Goal: Transaction & Acquisition: Download file/media

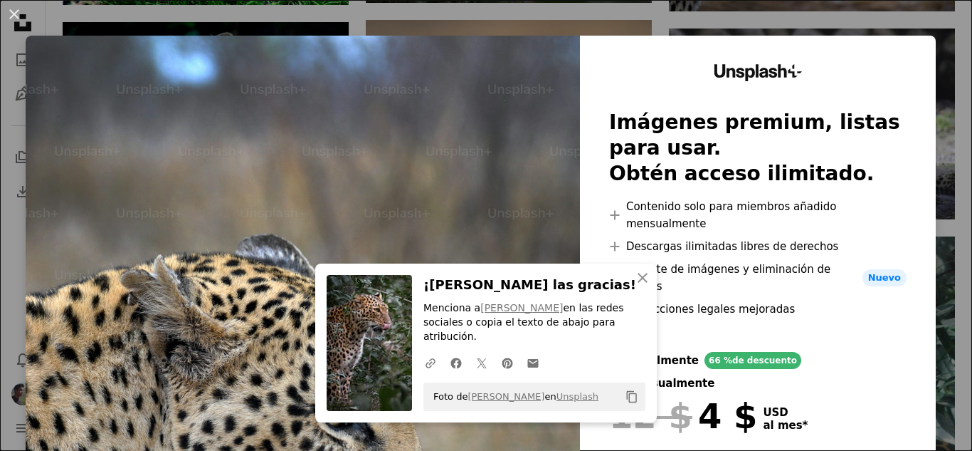
click at [609, 167] on h2 "Imágenes premium, listas para usar. Obtén acceso ilimitado." at bounding box center [758, 148] width 298 height 77
click at [931, 74] on div "An X shape An X shape Cerrar ¡[PERSON_NAME] las gracias! Menciona a [PERSON_NAM…" at bounding box center [486, 225] width 972 height 451
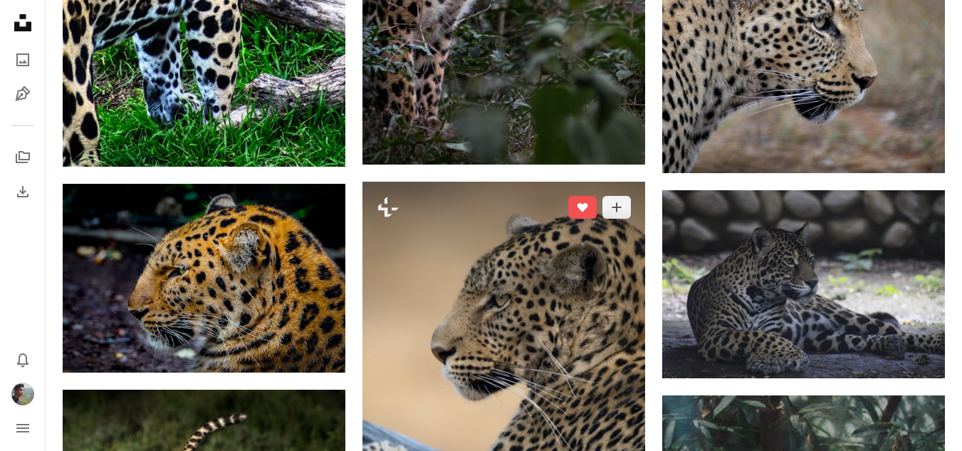
scroll to position [1139, 0]
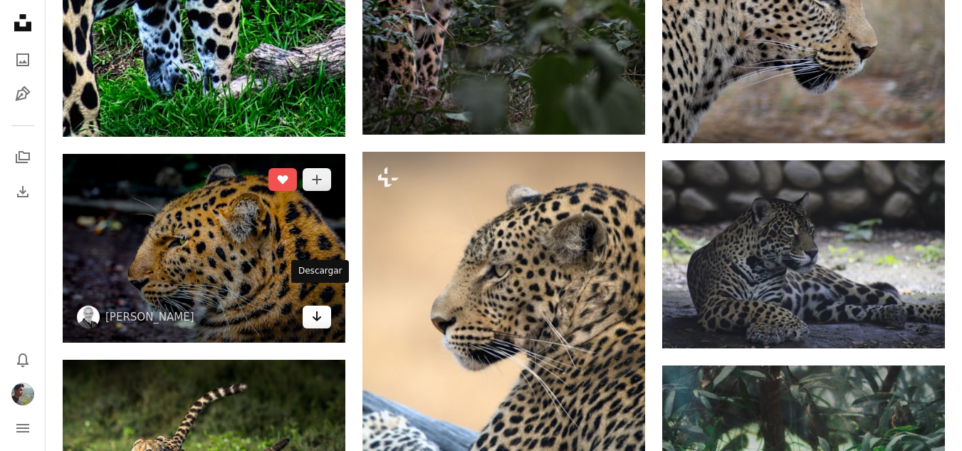
click at [324, 305] on link "Arrow pointing down" at bounding box center [316, 316] width 28 height 23
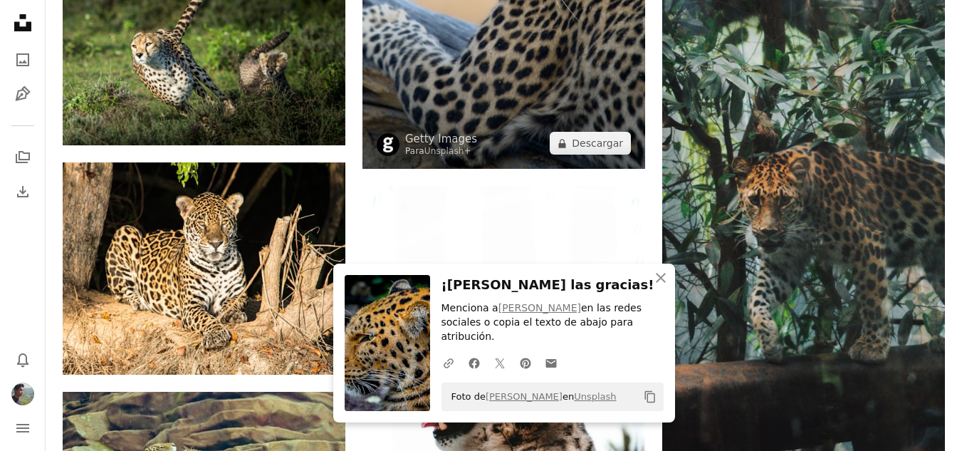
scroll to position [1423, 0]
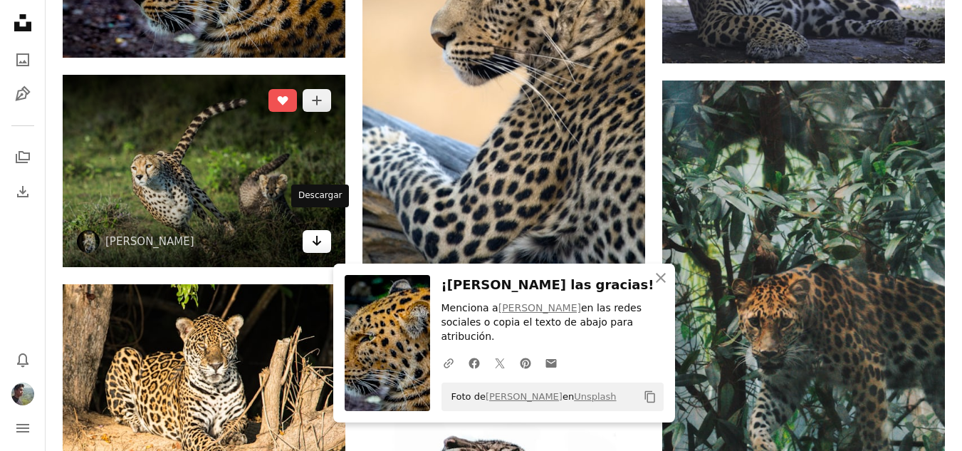
click at [329, 230] on link "Arrow pointing down" at bounding box center [316, 241] width 28 height 23
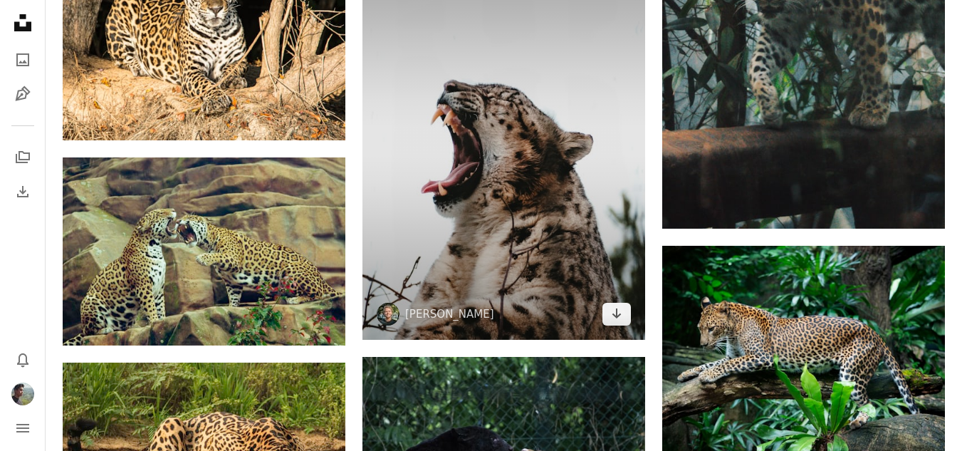
scroll to position [1993, 0]
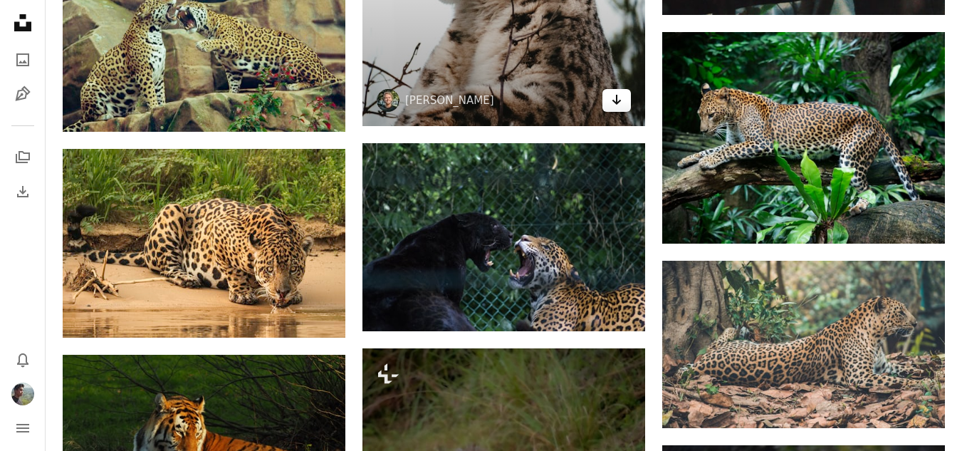
click at [614, 92] on link "Arrow pointing down" at bounding box center [616, 100] width 28 height 23
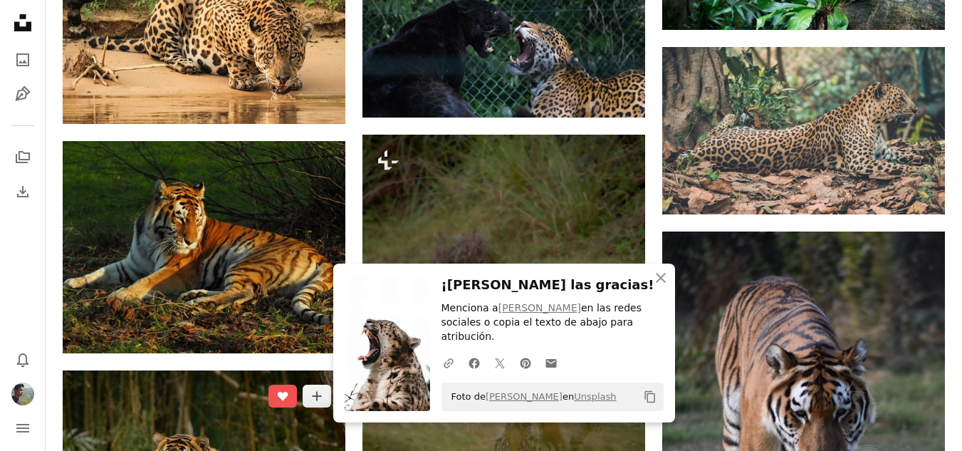
scroll to position [2420, 0]
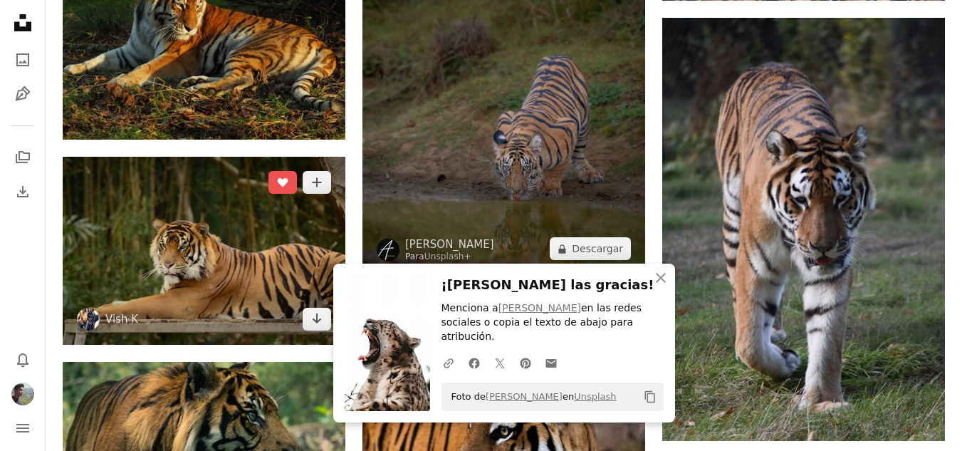
click at [321, 310] on icon "Arrow pointing down" at bounding box center [316, 318] width 11 height 17
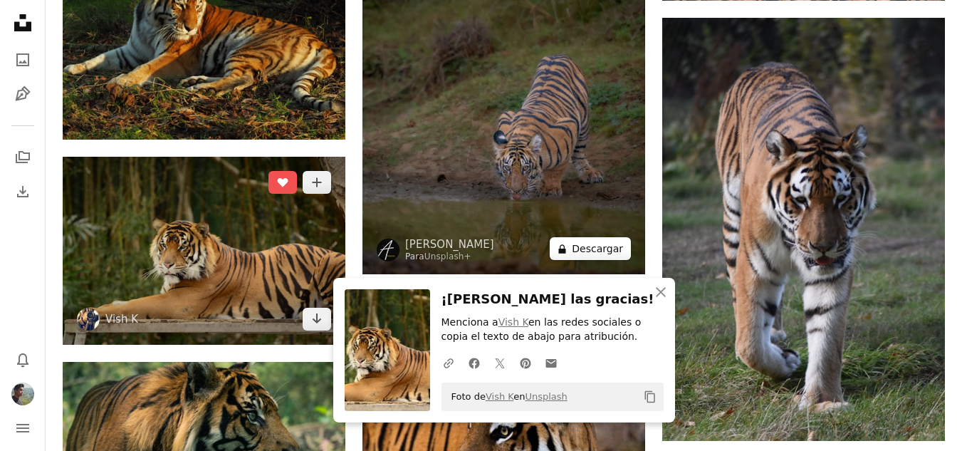
scroll to position [2491, 0]
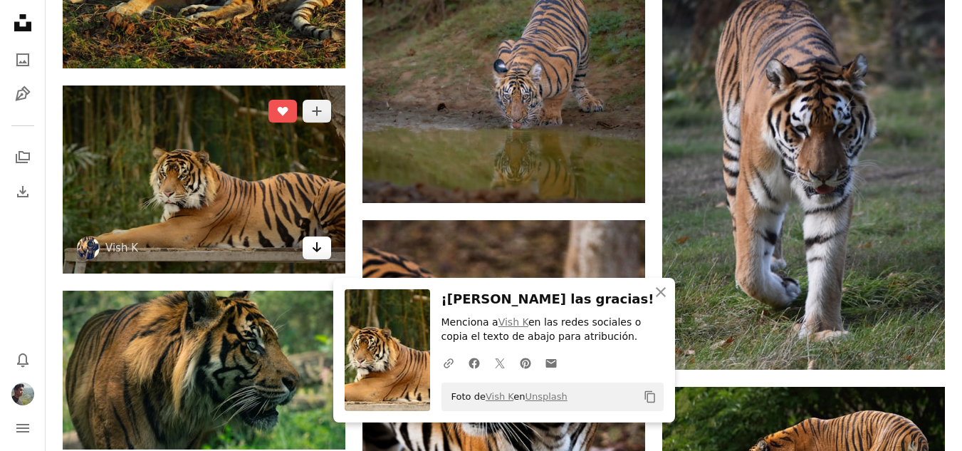
click at [325, 238] on link "Arrow pointing down" at bounding box center [316, 247] width 28 height 23
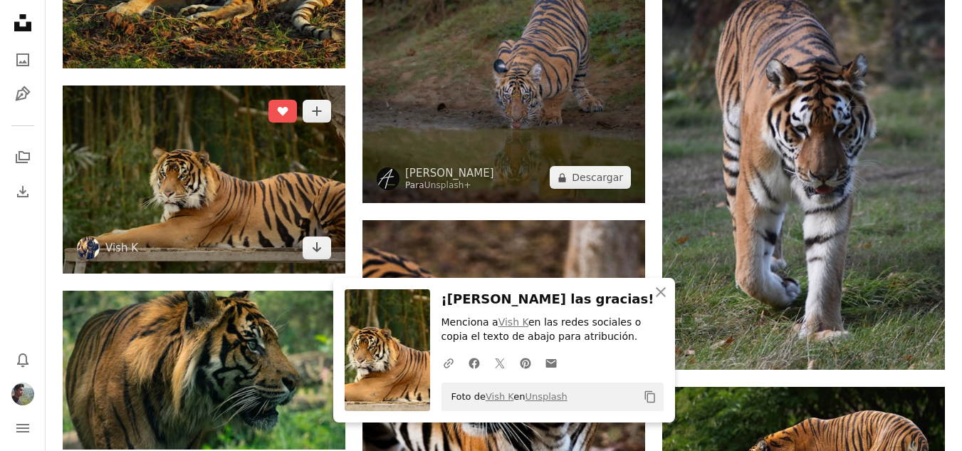
scroll to position [2420, 0]
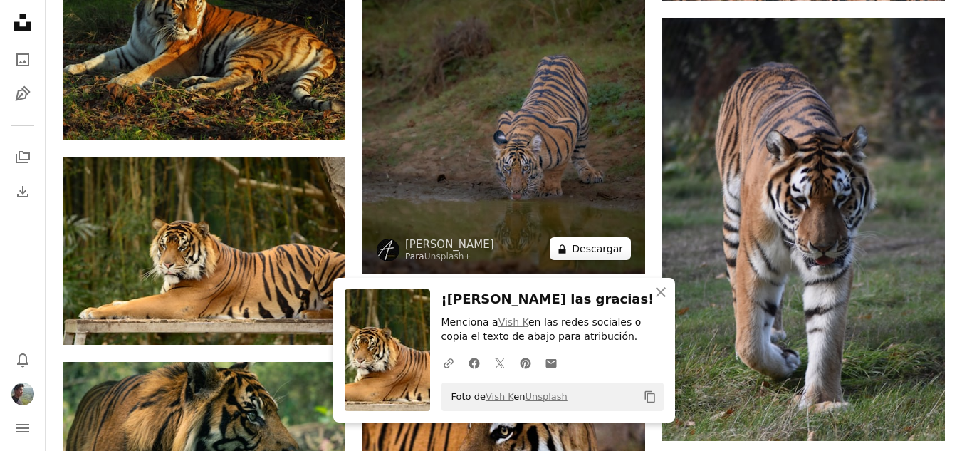
click at [598, 237] on button "A lock Descargar" at bounding box center [589, 248] width 81 height 23
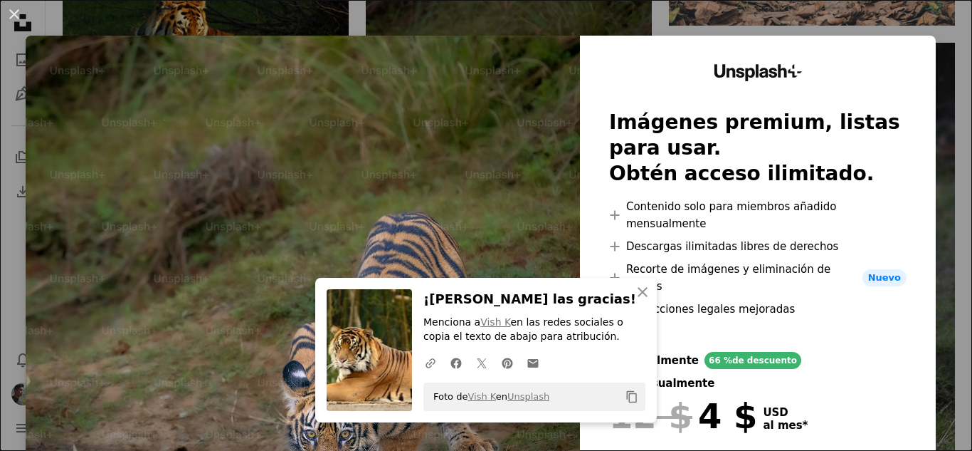
click at [876, 19] on div "An X shape An X shape Cerrar ¡[PERSON_NAME] las gracias! Menciona a Vish K en l…" at bounding box center [486, 225] width 972 height 451
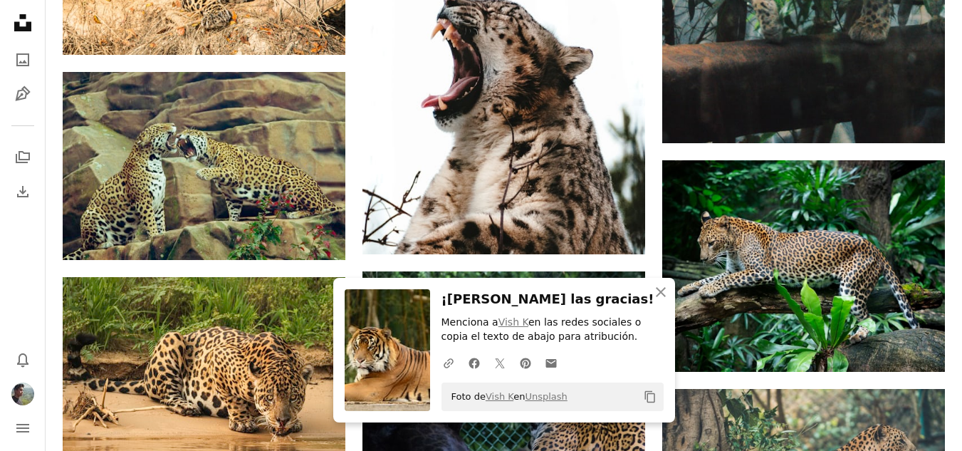
scroll to position [1779, 0]
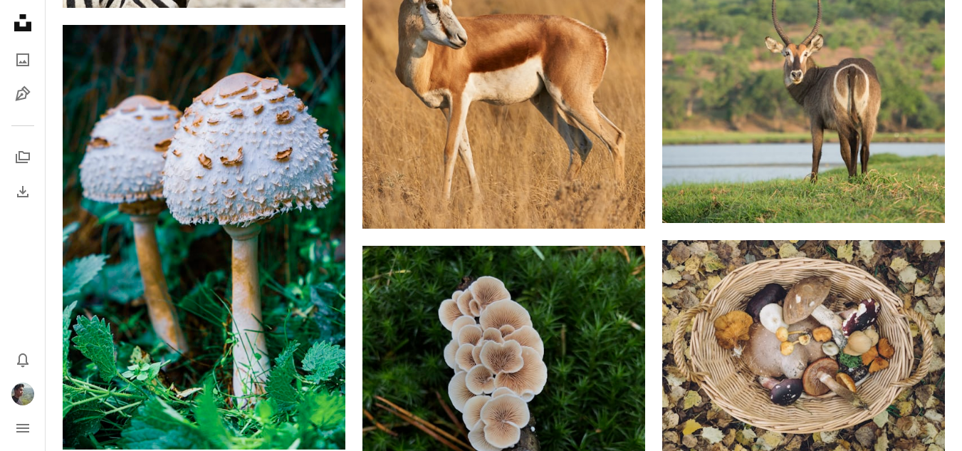
scroll to position [4982, 0]
